Goal: Transaction & Acquisition: Book appointment/travel/reservation

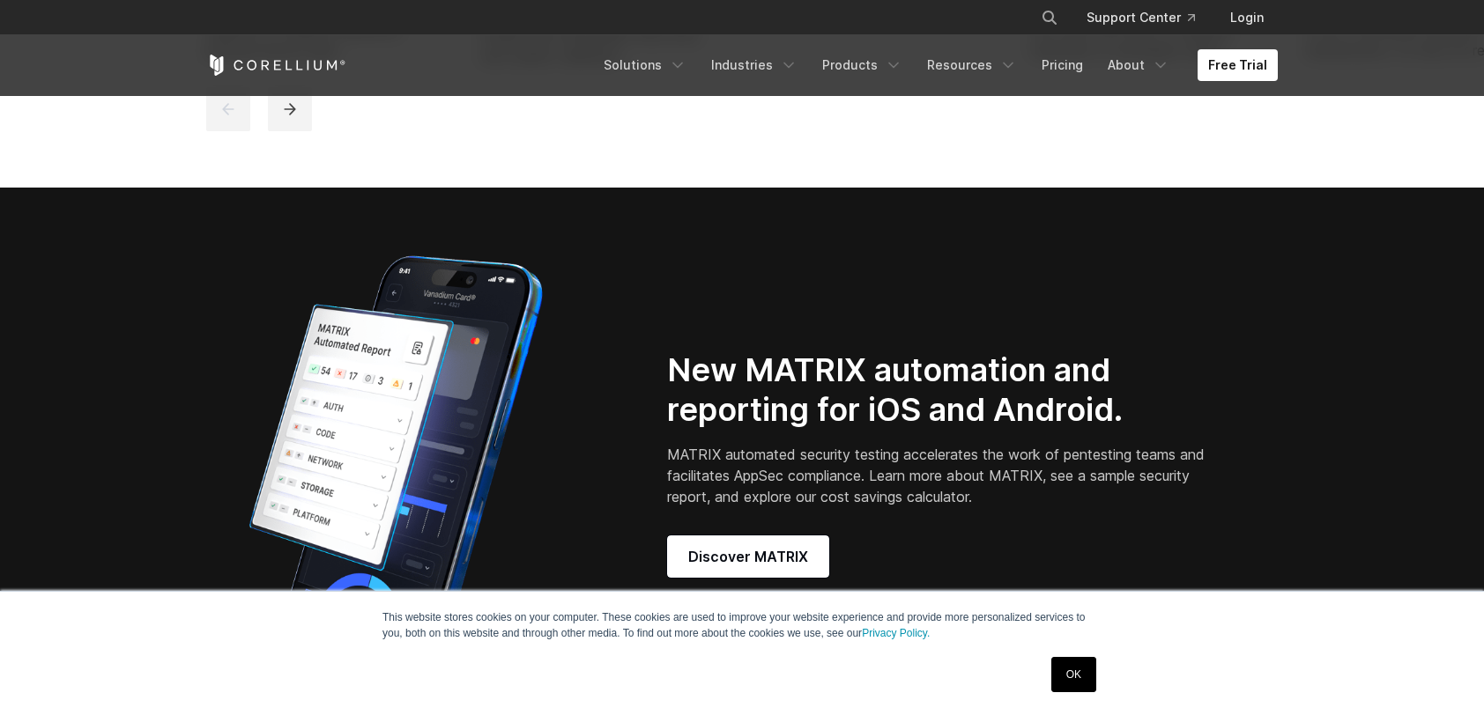
scroll to position [1322, 0]
click at [1227, 57] on link "Free Trial" at bounding box center [1237, 65] width 80 height 32
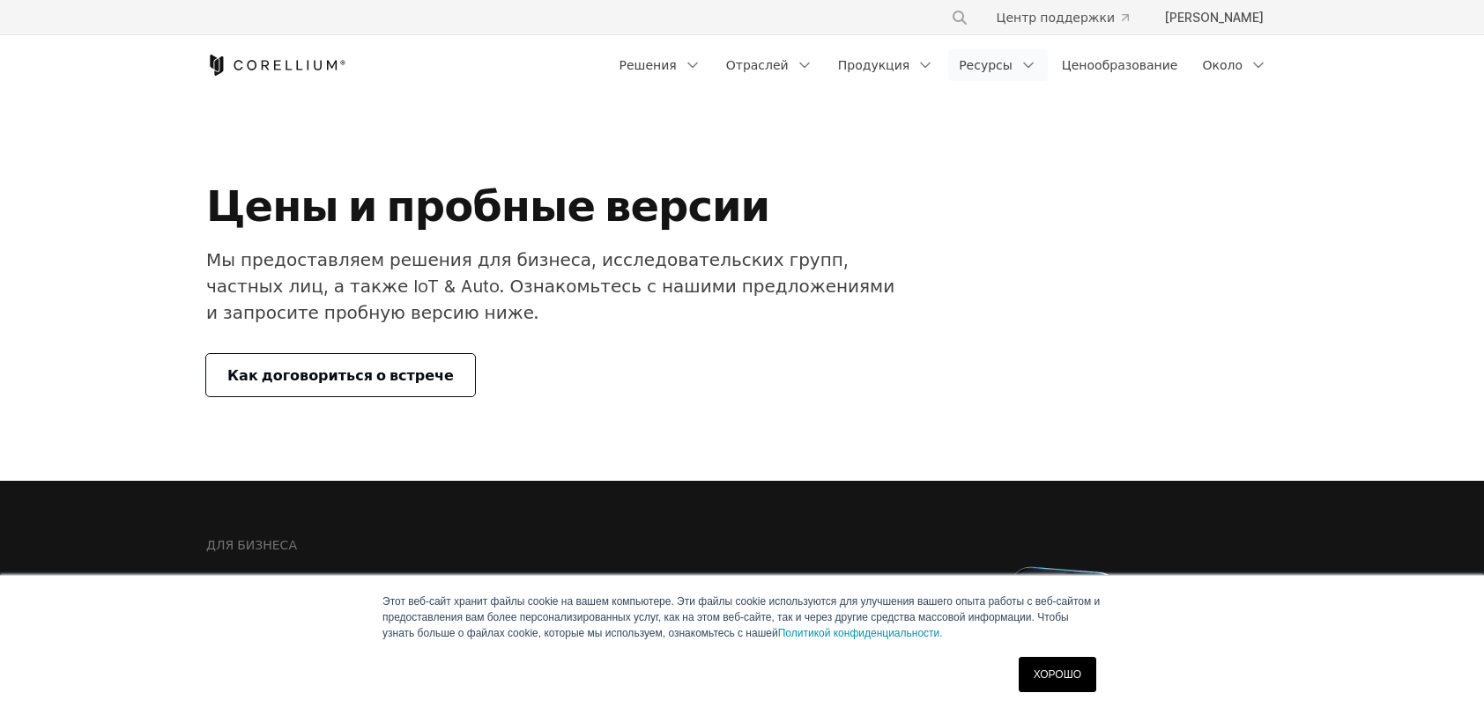
click at [1011, 63] on font "Ресурсы" at bounding box center [986, 65] width 54 height 18
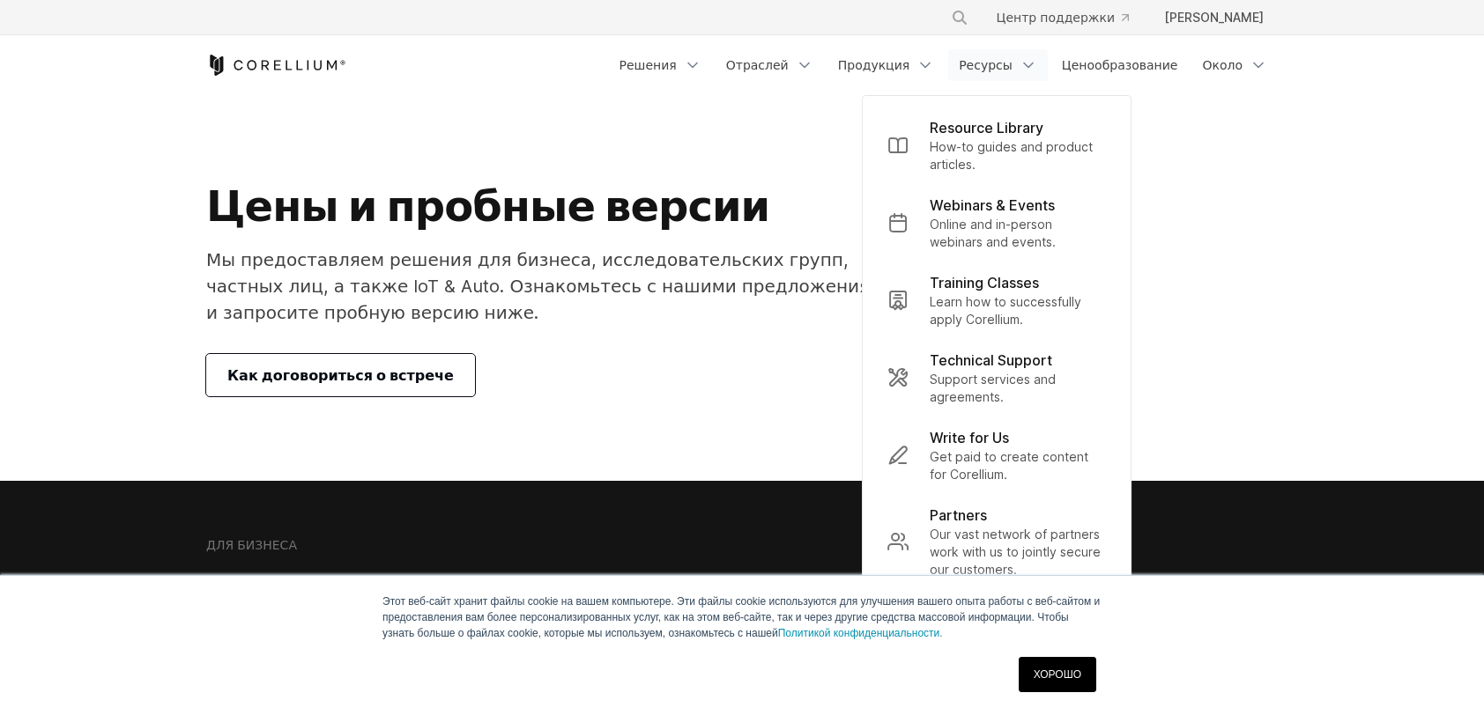
click at [278, 66] on icon "Главная страница Corellium" at bounding box center [276, 65] width 140 height 21
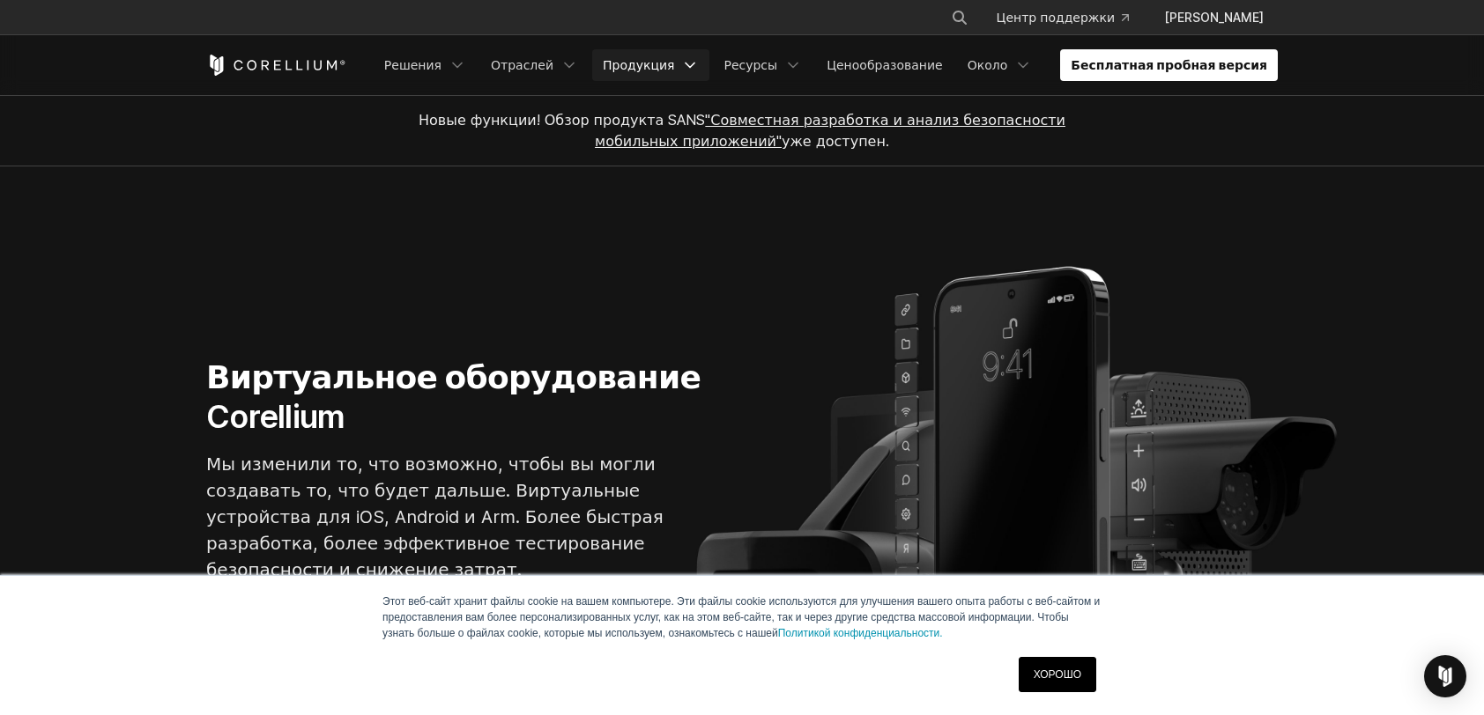
click at [674, 66] on font "Продукция" at bounding box center [638, 65] width 71 height 18
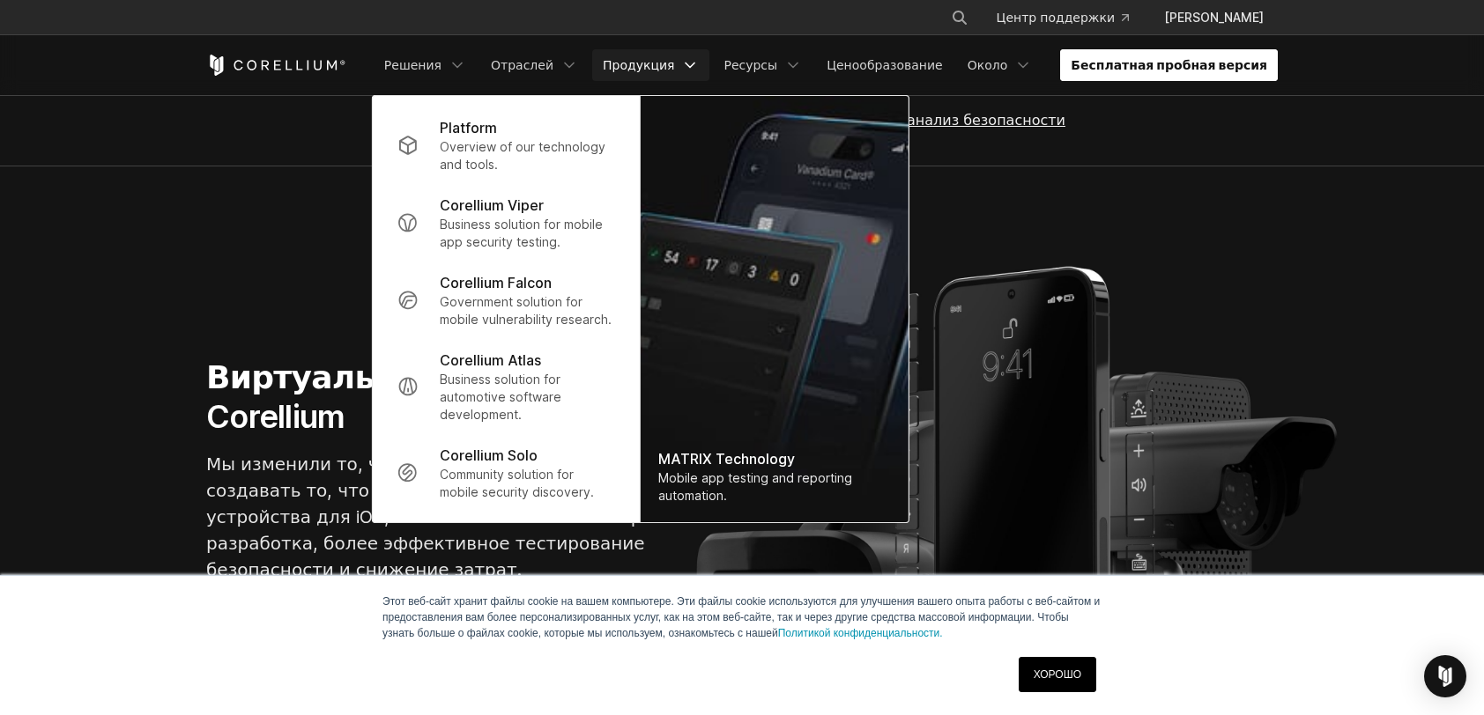
click at [1136, 63] on link "Бесплатная пробная версия" at bounding box center [1169, 65] width 218 height 32
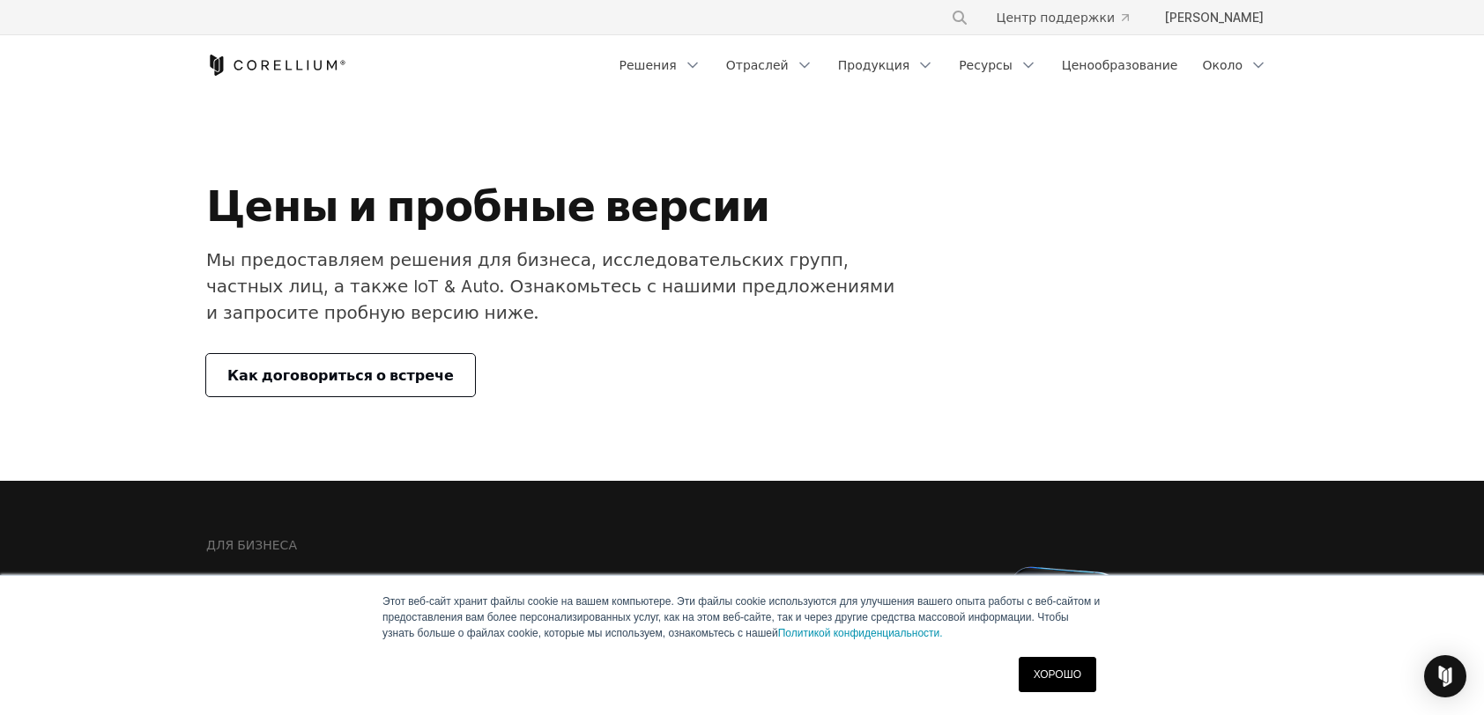
click at [404, 367] on span "Как договориться о встрече" at bounding box center [340, 375] width 226 height 21
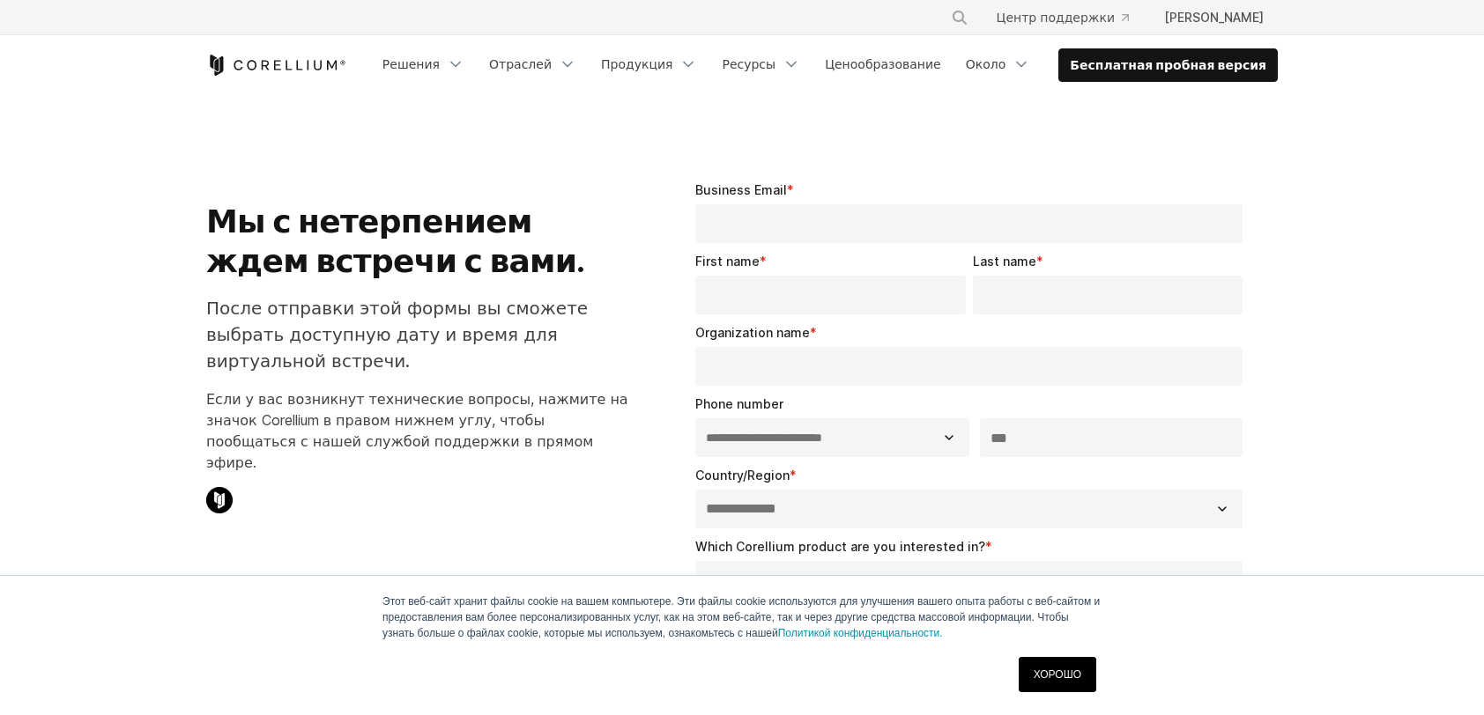
select select "**"
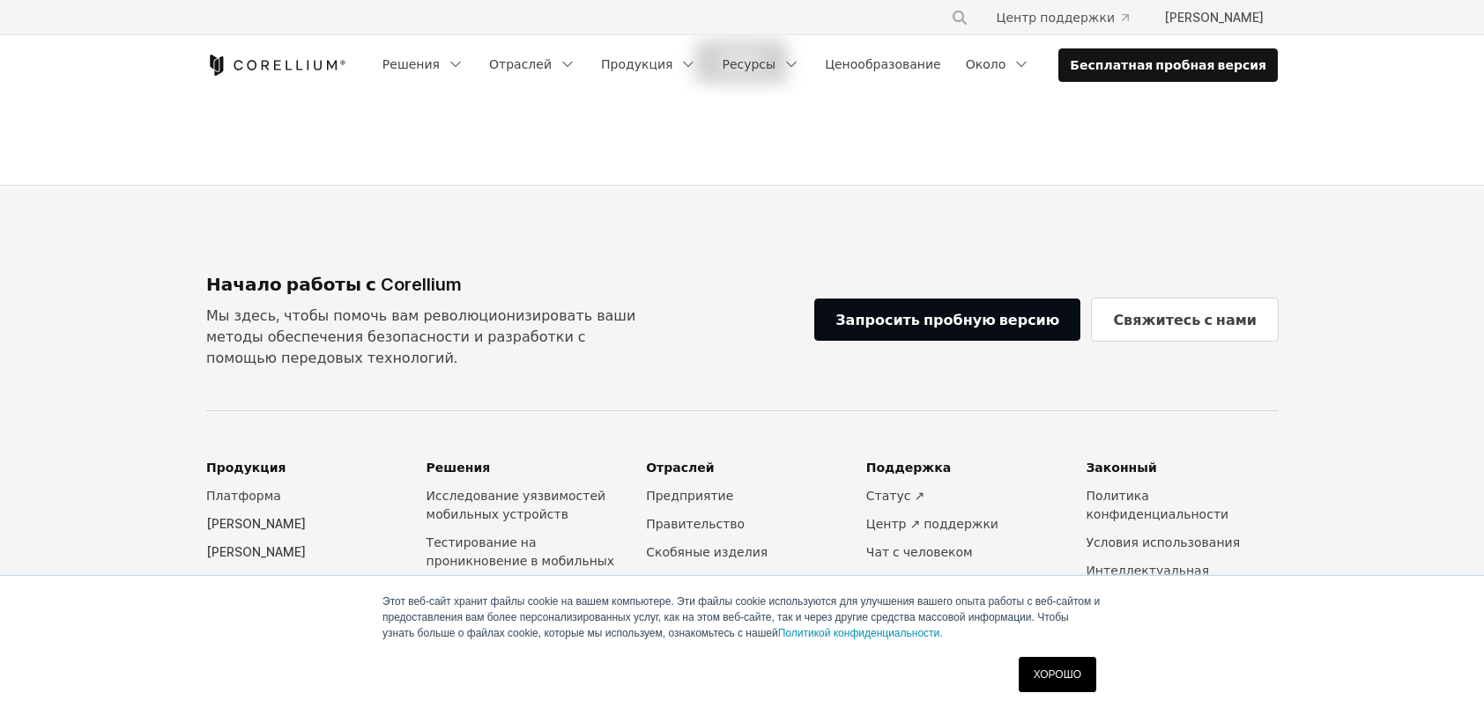
scroll to position [1057, 0]
